Goal: Navigation & Orientation: Understand site structure

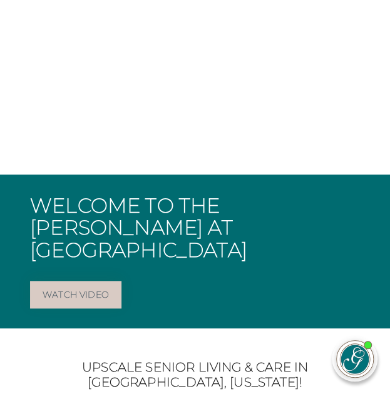
scroll to position [149, 0]
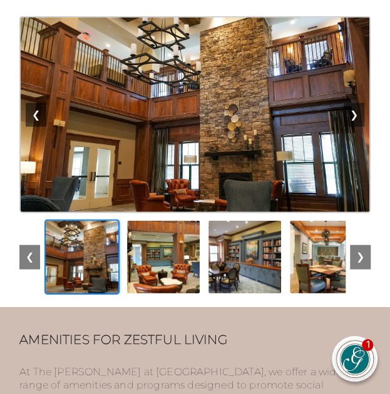
scroll to position [1910, 0]
click at [350, 103] on button "❯" at bounding box center [353, 115] width 21 height 24
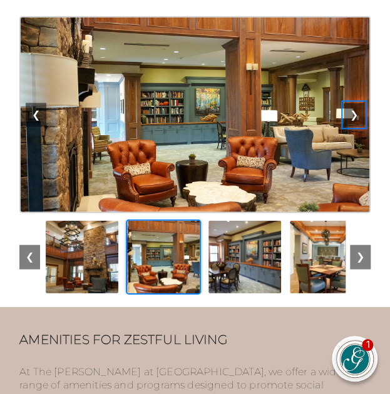
click at [350, 103] on button "❯" at bounding box center [353, 115] width 21 height 24
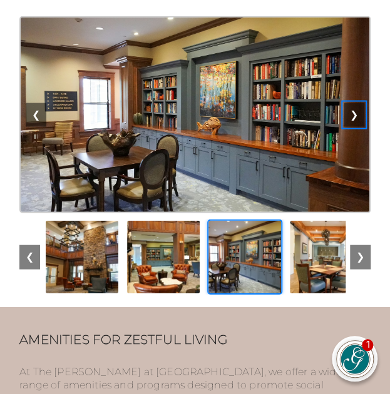
click at [350, 103] on button "❯" at bounding box center [353, 115] width 21 height 24
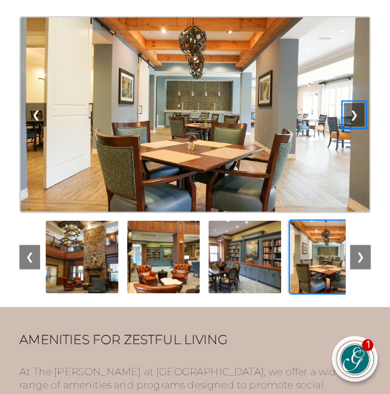
click at [350, 103] on button "❯" at bounding box center [353, 115] width 21 height 24
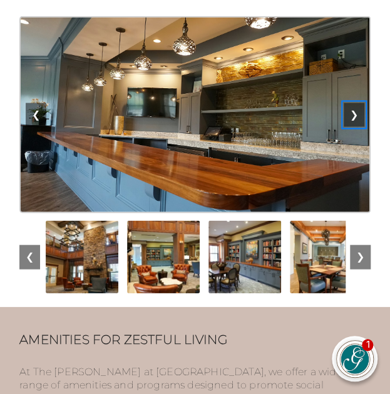
click at [350, 103] on button "❯" at bounding box center [353, 115] width 21 height 24
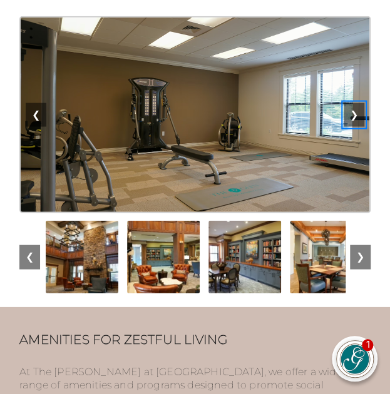
click at [350, 103] on button "❯" at bounding box center [353, 115] width 21 height 24
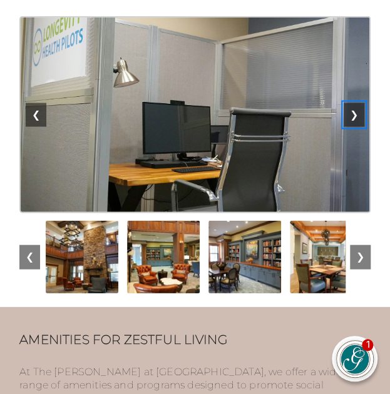
click at [350, 103] on button "❯" at bounding box center [353, 115] width 21 height 24
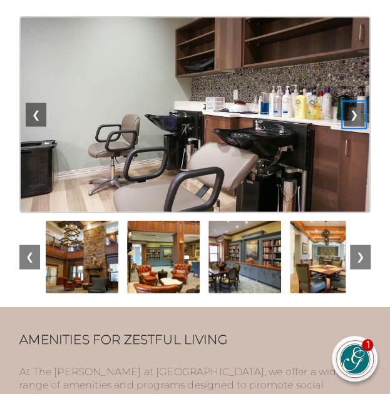
click at [350, 103] on button "❯" at bounding box center [353, 115] width 21 height 24
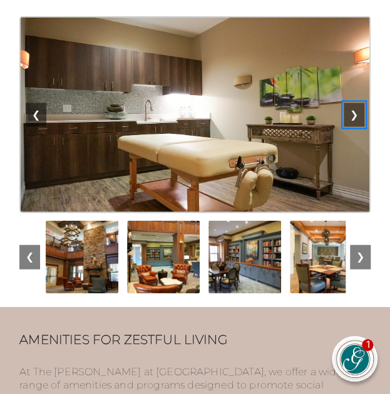
click at [350, 103] on button "❯" at bounding box center [353, 115] width 21 height 24
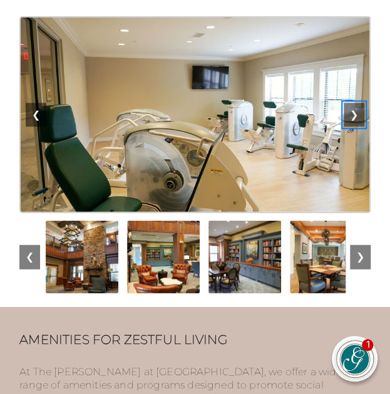
click at [350, 103] on button "❯" at bounding box center [353, 115] width 21 height 24
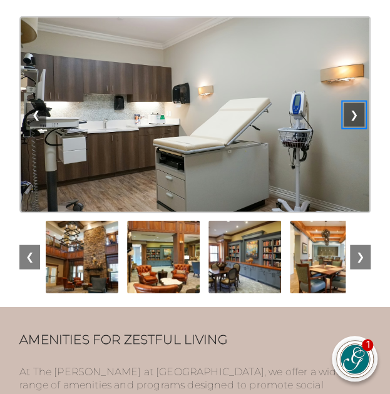
click at [350, 103] on button "❯" at bounding box center [353, 115] width 21 height 24
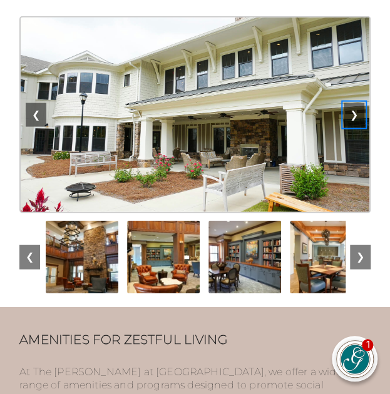
click at [350, 103] on button "❯" at bounding box center [353, 115] width 21 height 24
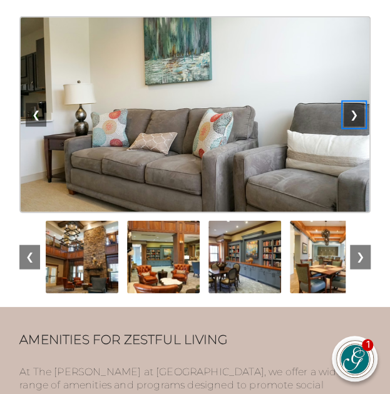
click at [350, 103] on button "❯" at bounding box center [353, 115] width 21 height 24
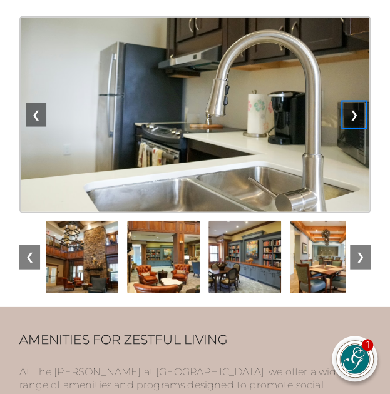
click at [350, 103] on button "❯" at bounding box center [353, 115] width 21 height 24
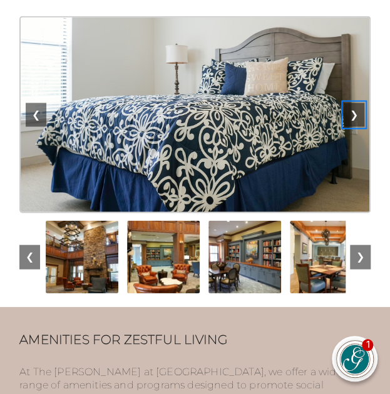
click at [350, 103] on button "❯" at bounding box center [353, 115] width 21 height 24
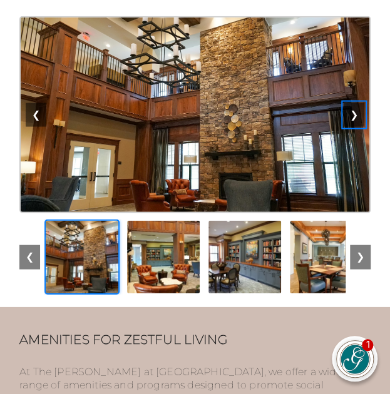
click at [350, 103] on button "❯" at bounding box center [353, 115] width 21 height 24
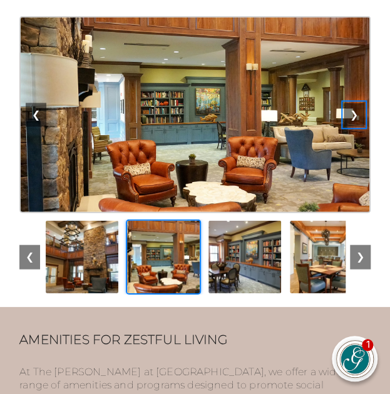
click at [350, 103] on button "❯" at bounding box center [353, 115] width 21 height 24
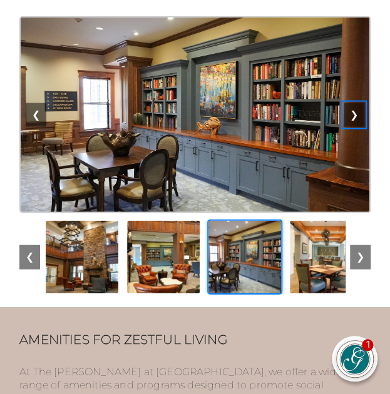
click at [350, 103] on button "❯" at bounding box center [353, 115] width 21 height 24
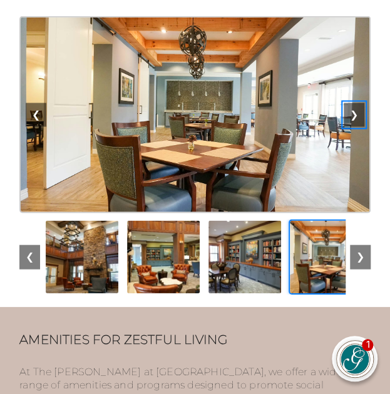
click at [350, 103] on button "❯" at bounding box center [353, 115] width 21 height 24
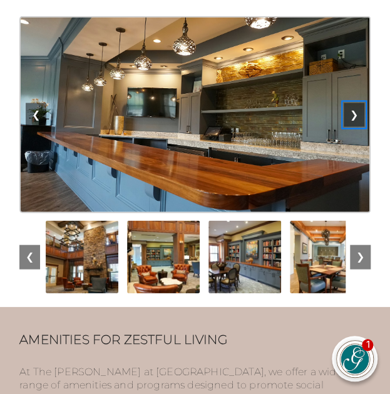
click at [350, 103] on button "❯" at bounding box center [353, 115] width 21 height 24
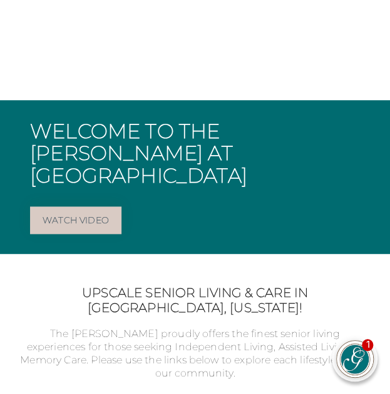
scroll to position [0, 0]
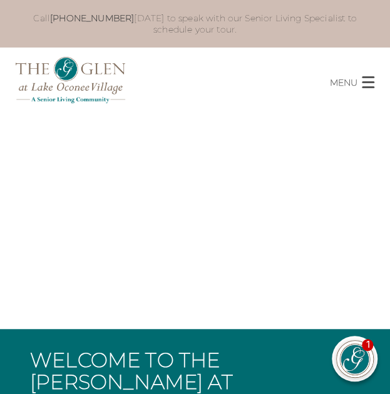
click at [366, 88] on button "MENU CLOSE" at bounding box center [360, 78] width 60 height 24
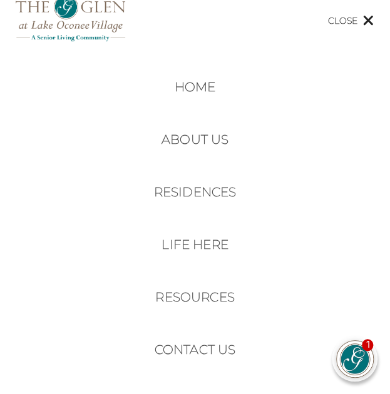
scroll to position [59, 0]
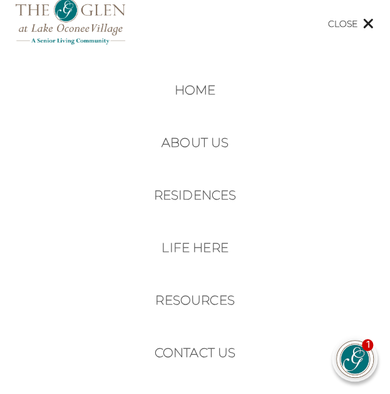
click at [179, 240] on link "Life Here" at bounding box center [194, 247] width 66 height 15
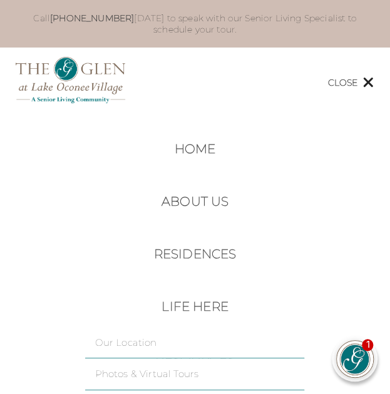
click at [64, 67] on img at bounding box center [70, 80] width 109 height 46
